Goal: Communication & Community: Ask a question

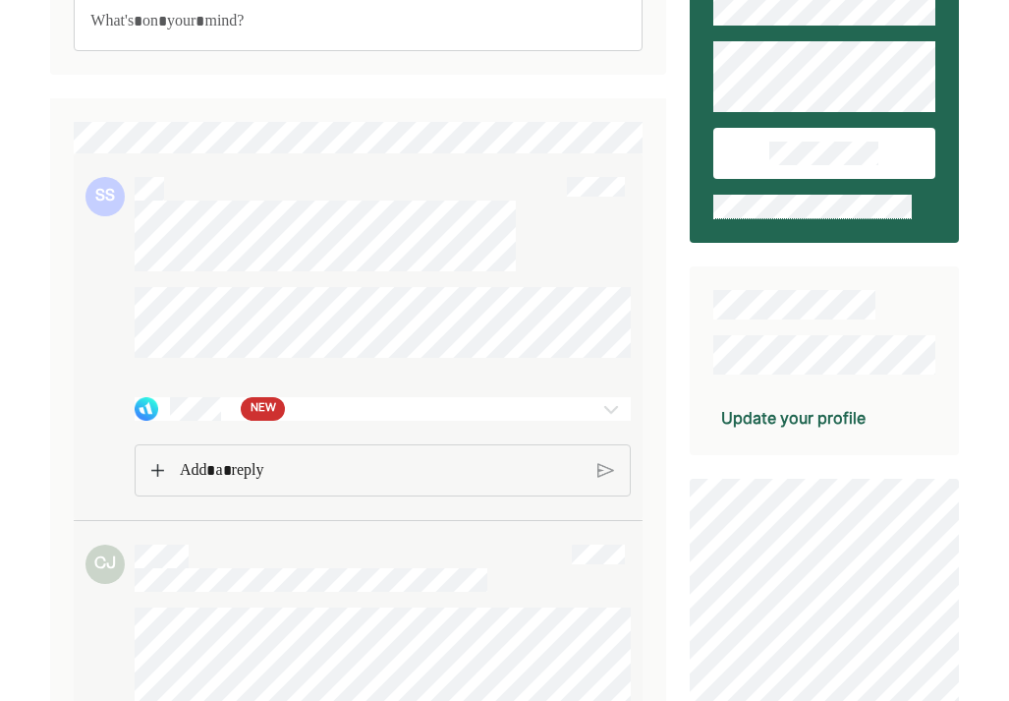
scroll to position [145, 0]
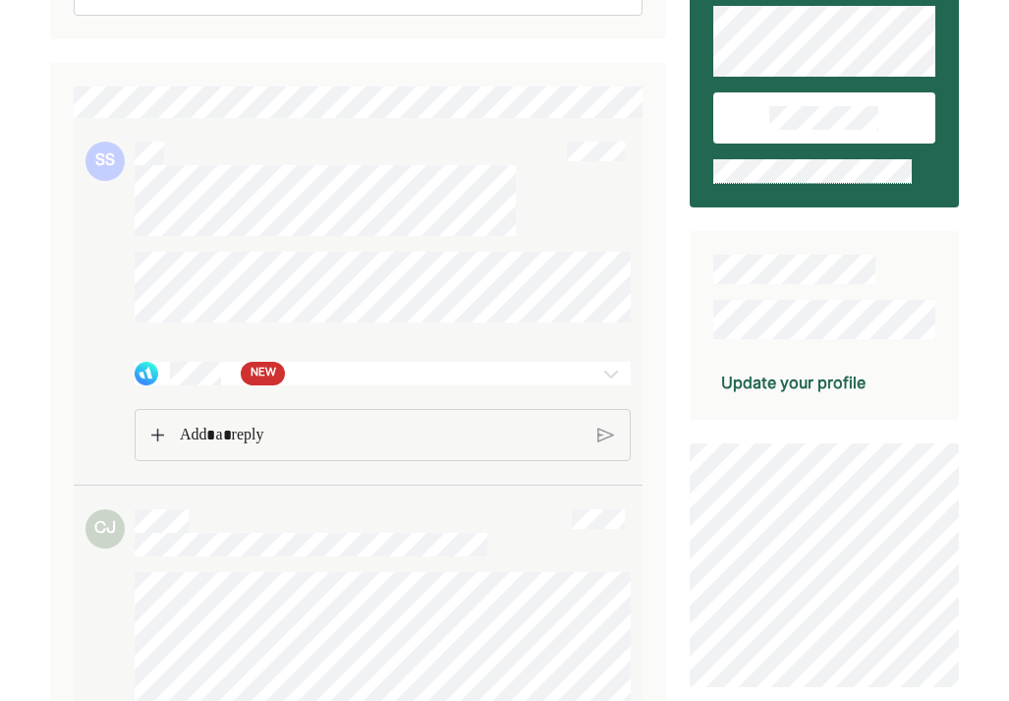
click at [341, 385] on div "NEW" at bounding box center [342, 374] width 415 height 24
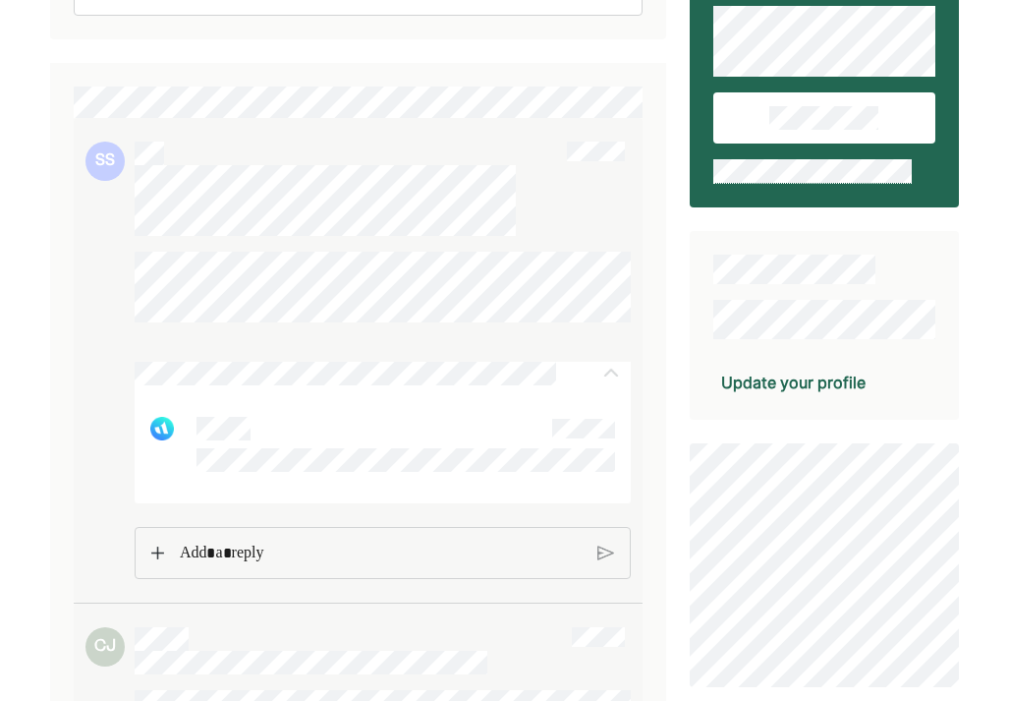
scroll to position [156, 0]
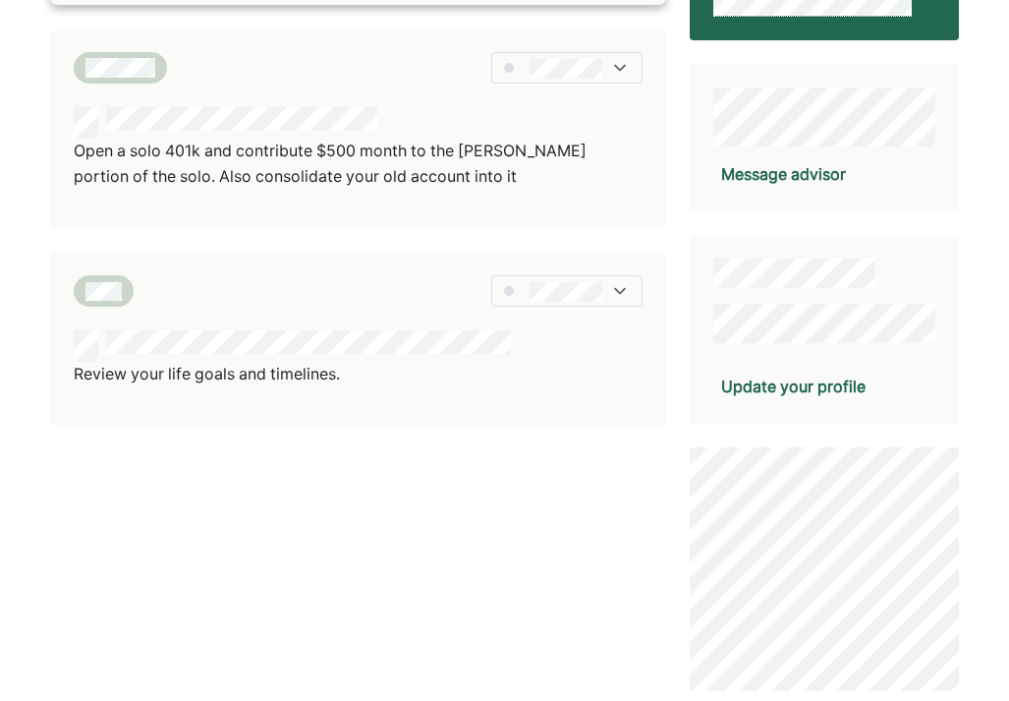
scroll to position [398, 0]
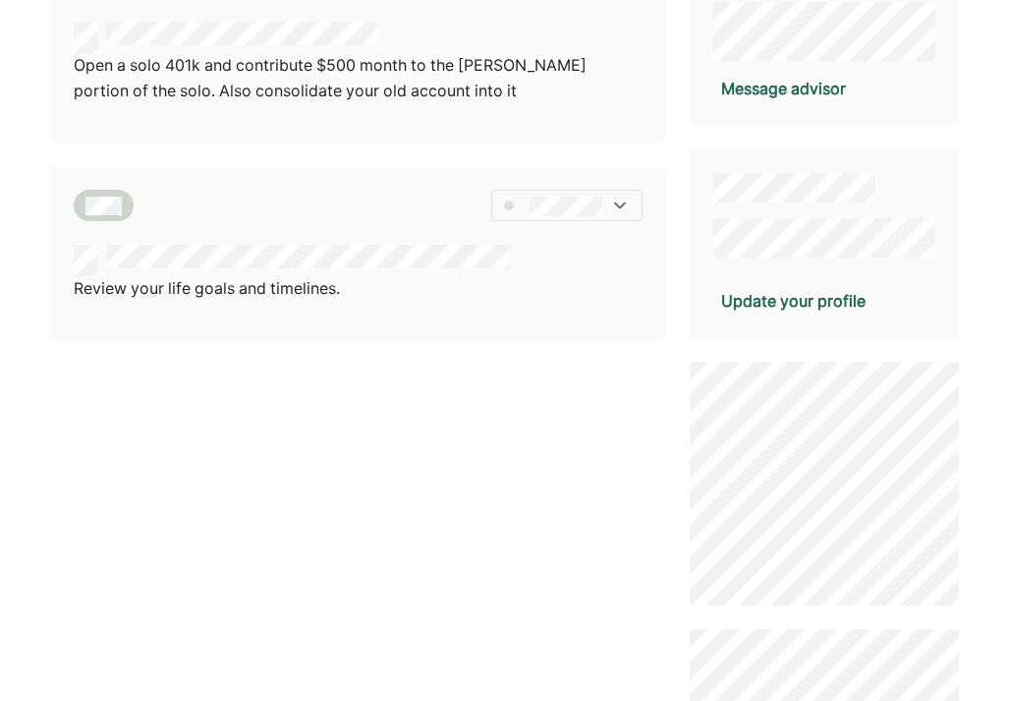
click at [823, 88] on div "Message advisor" at bounding box center [783, 89] width 125 height 24
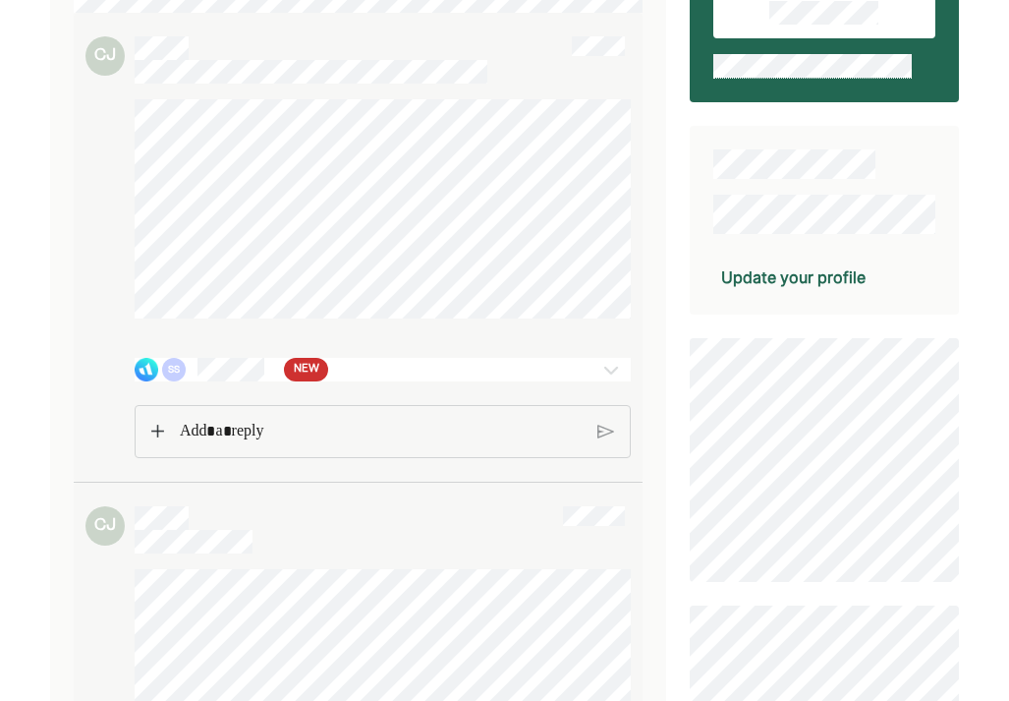
scroll to position [278, 0]
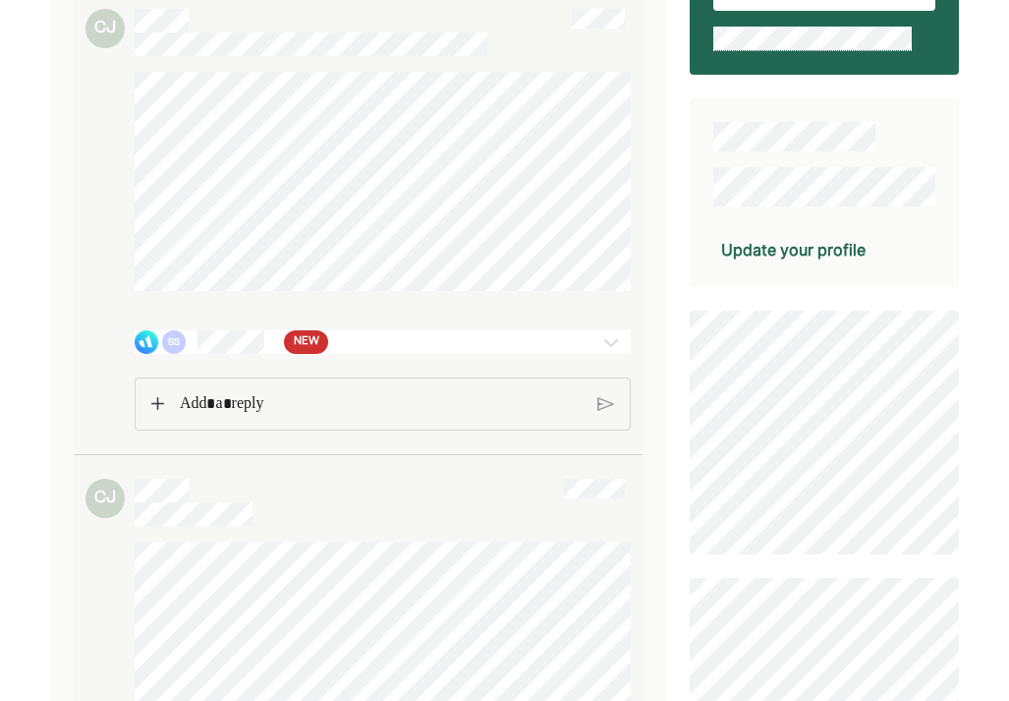
click at [190, 335] on div "SS NEW" at bounding box center [342, 342] width 415 height 24
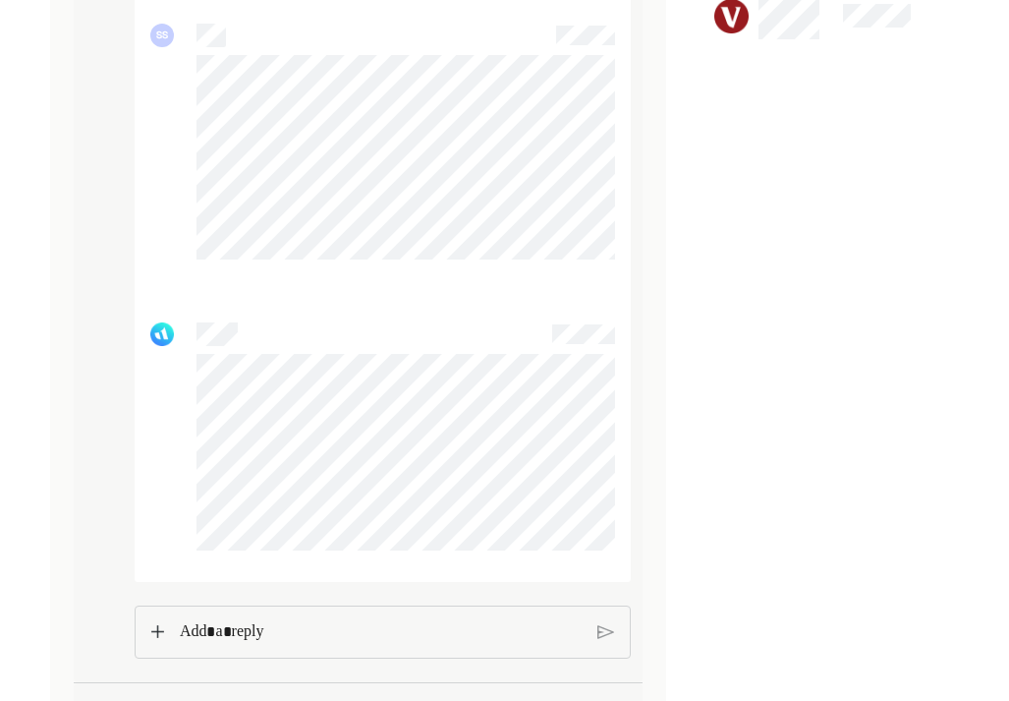
scroll to position [1210, 0]
